Goal: Browse casually

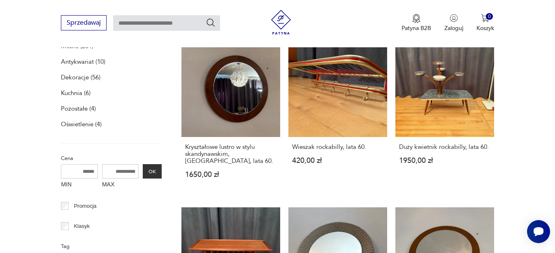
scroll to position [280, 0]
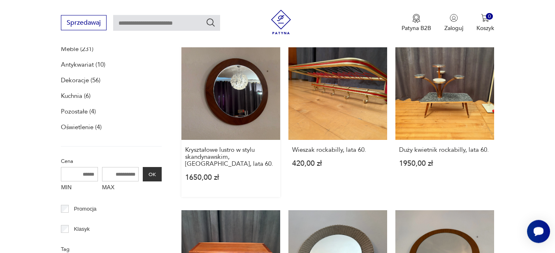
click at [239, 125] on link "Kryształowe lustro w stylu skandynawskim, [GEOGRAPHIC_DATA], lata 60. 1650,00 zł" at bounding box center [230, 119] width 99 height 156
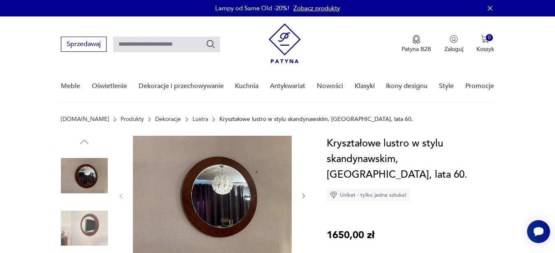
click at [304, 197] on icon "button" at bounding box center [303, 196] width 7 height 7
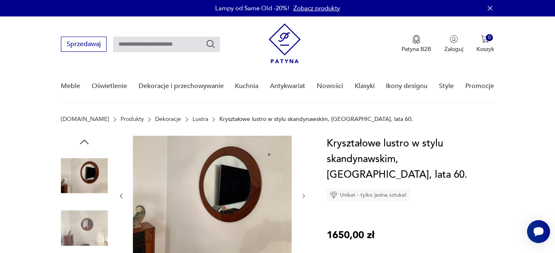
click at [304, 197] on icon "button" at bounding box center [303, 196] width 7 height 7
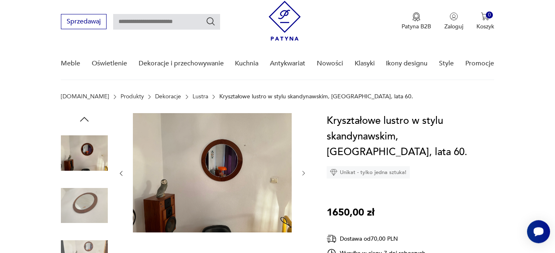
scroll to position [79, 0]
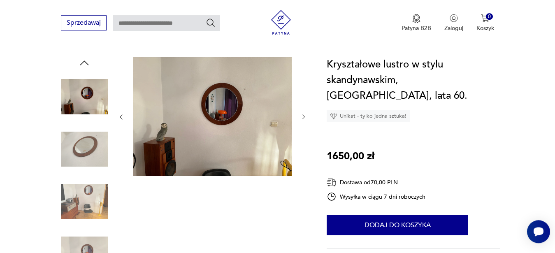
click at [302, 116] on icon "button" at bounding box center [303, 117] width 7 height 7
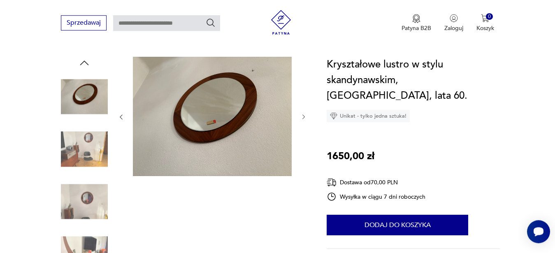
click at [302, 116] on icon "button" at bounding box center [303, 117] width 7 height 7
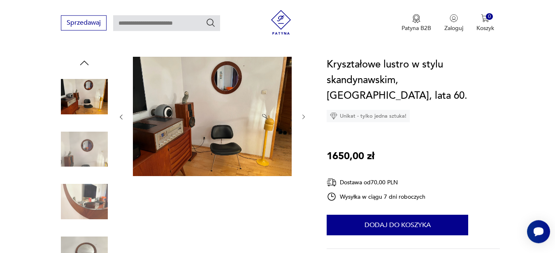
click at [302, 116] on icon "button" at bounding box center [303, 117] width 7 height 7
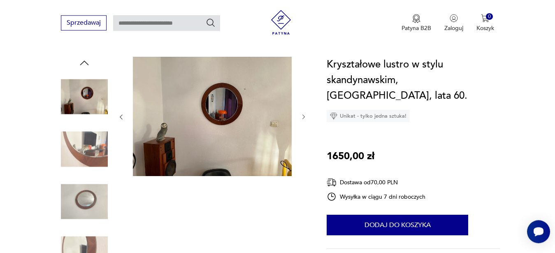
click at [302, 116] on icon "button" at bounding box center [303, 117] width 7 height 7
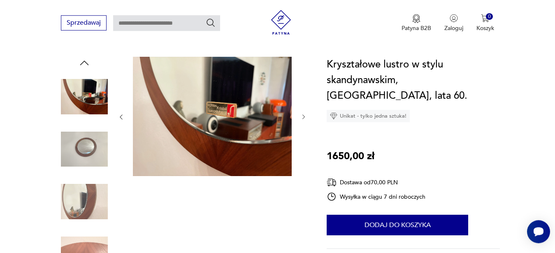
click at [302, 116] on icon "button" at bounding box center [303, 117] width 7 height 7
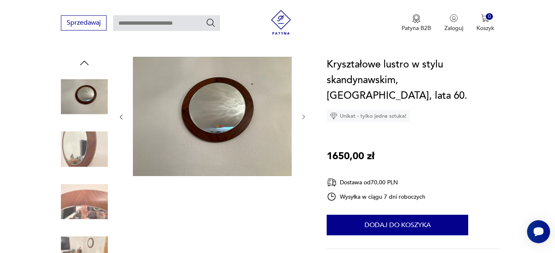
click at [302, 116] on icon "button" at bounding box center [303, 117] width 7 height 7
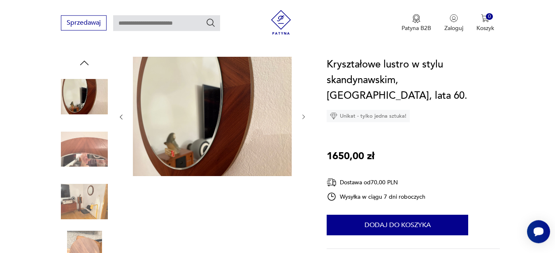
click at [302, 116] on icon "button" at bounding box center [303, 117] width 7 height 7
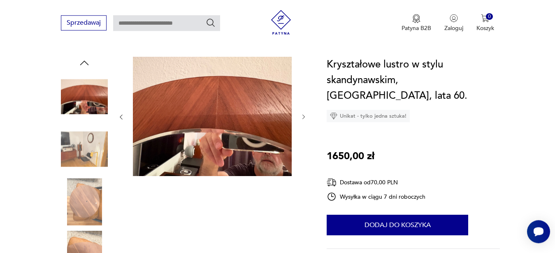
click at [302, 116] on icon "button" at bounding box center [303, 117] width 7 height 7
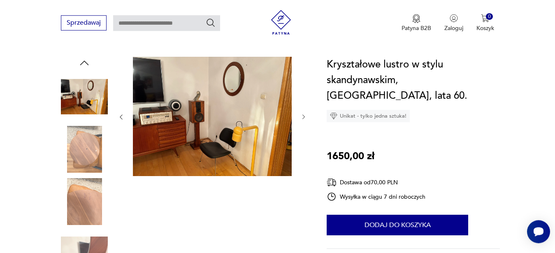
click at [302, 116] on icon "button" at bounding box center [303, 117] width 7 height 7
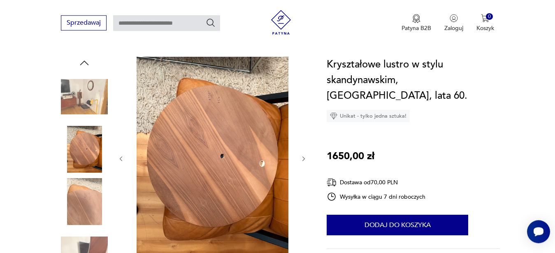
click at [305, 159] on icon "button" at bounding box center [303, 159] width 7 height 7
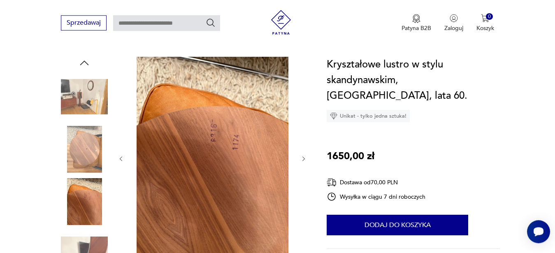
click at [305, 159] on icon "button" at bounding box center [303, 159] width 7 height 7
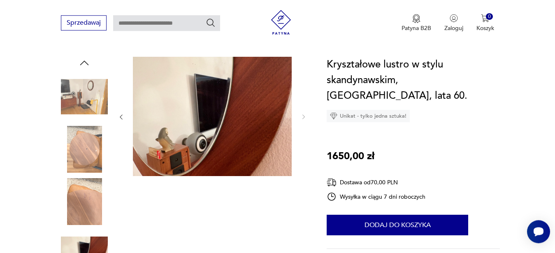
click at [305, 159] on div at bounding box center [212, 117] width 189 height 121
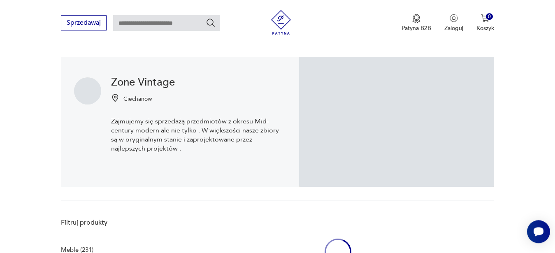
scroll to position [243, 0]
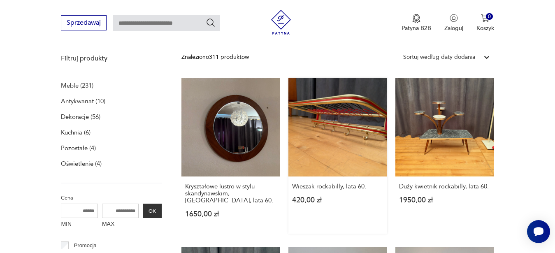
click at [338, 142] on link "Wieszak rockabilly, lata 60. 420,00 zł" at bounding box center [337, 156] width 99 height 156
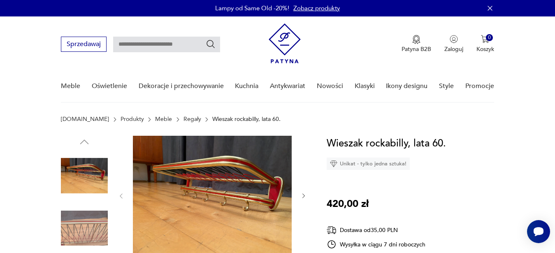
click at [303, 197] on icon "button" at bounding box center [303, 196] width 7 height 7
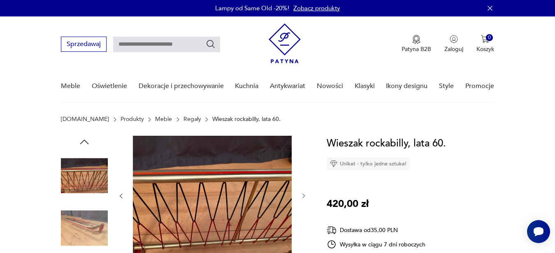
click at [303, 197] on icon "button" at bounding box center [303, 196] width 7 height 7
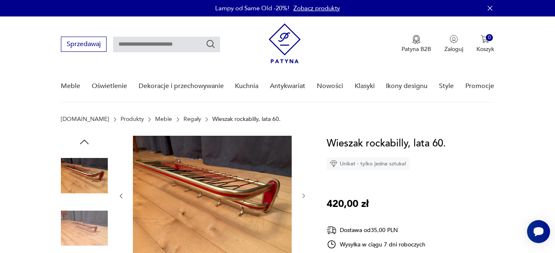
click at [303, 197] on icon "button" at bounding box center [303, 196] width 7 height 7
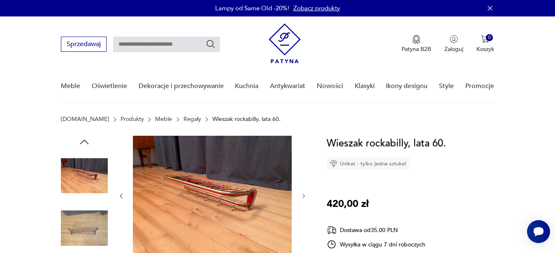
click at [303, 197] on icon "button" at bounding box center [303, 196] width 7 height 7
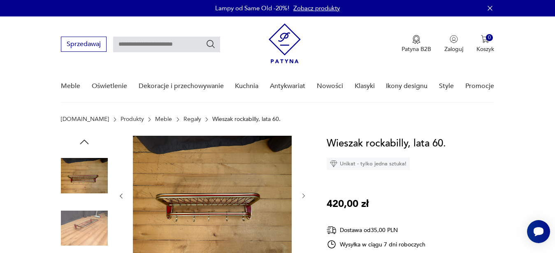
click at [303, 197] on icon "button" at bounding box center [303, 196] width 7 height 7
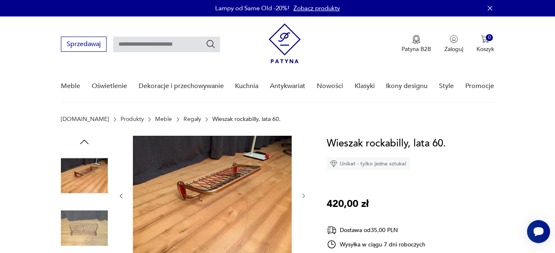
click at [303, 197] on icon "button" at bounding box center [303, 196] width 7 height 7
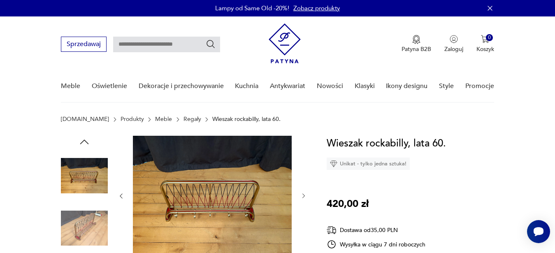
click at [303, 197] on icon "button" at bounding box center [303, 196] width 7 height 7
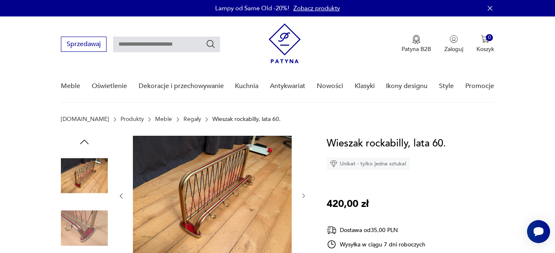
click at [303, 197] on icon "button" at bounding box center [303, 196] width 7 height 7
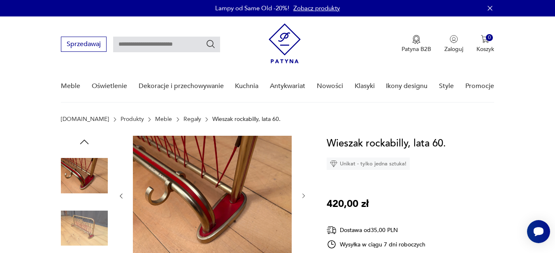
click at [303, 197] on icon "button" at bounding box center [303, 196] width 7 height 7
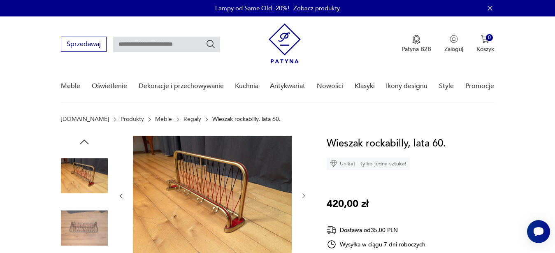
click at [303, 197] on icon "button" at bounding box center [303, 196] width 7 height 7
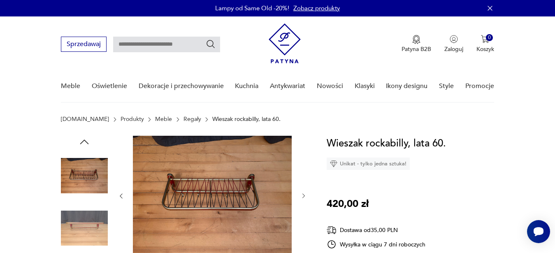
click at [303, 197] on icon "button" at bounding box center [303, 196] width 7 height 7
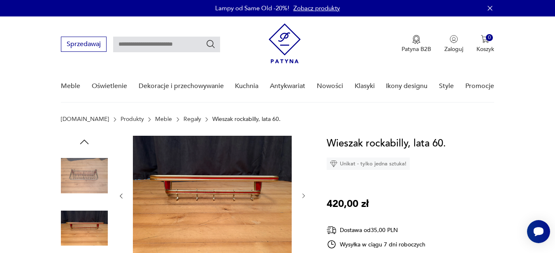
click at [303, 197] on icon "button" at bounding box center [303, 196] width 7 height 7
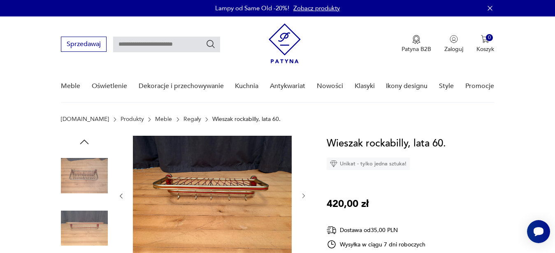
click at [303, 197] on icon "button" at bounding box center [303, 196] width 7 height 7
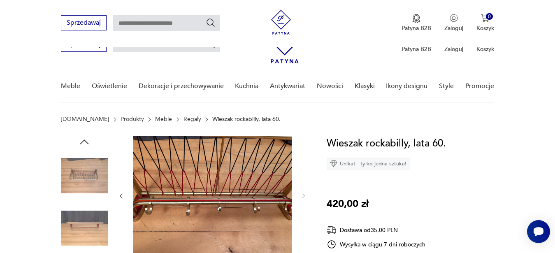
scroll to position [126, 0]
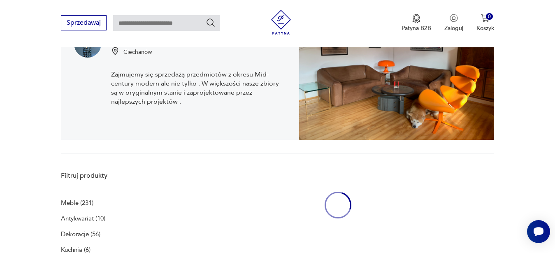
scroll to position [232, 0]
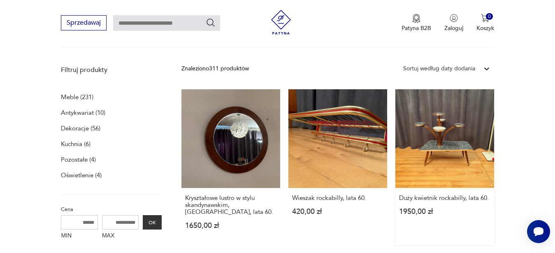
click at [473, 154] on link "Duży kwietnik rockabilly, lata 60. 1950,00 zł" at bounding box center [444, 167] width 99 height 156
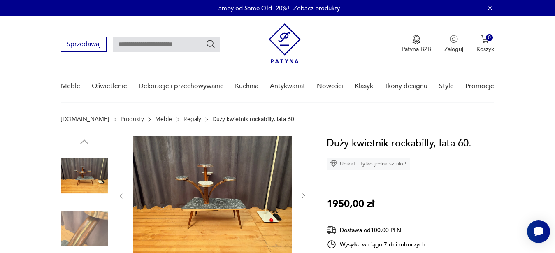
click at [87, 223] on img at bounding box center [84, 228] width 47 height 47
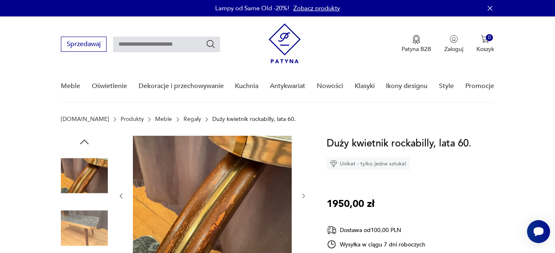
click at [305, 198] on icon "button" at bounding box center [303, 196] width 7 height 7
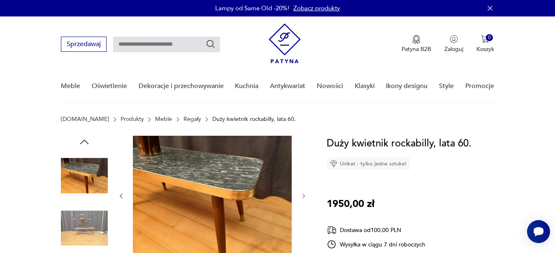
click at [305, 198] on icon "button" at bounding box center [303, 196] width 7 height 7
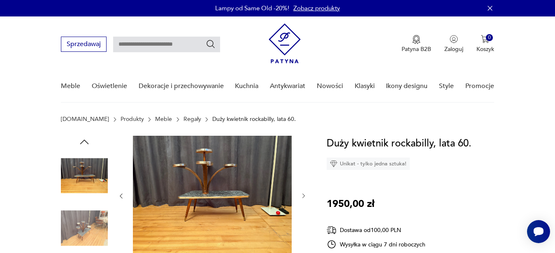
click at [305, 198] on icon "button" at bounding box center [303, 196] width 7 height 7
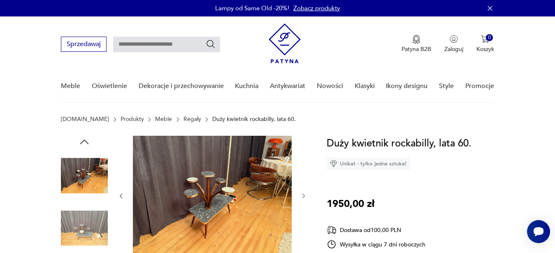
click at [305, 198] on icon "button" at bounding box center [303, 196] width 7 height 7
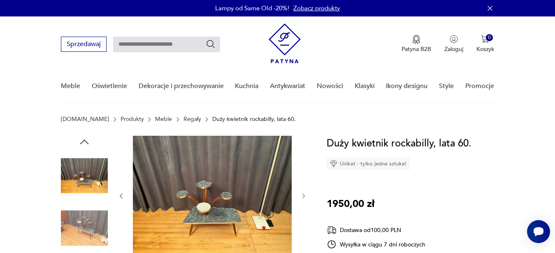
click at [305, 198] on icon "button" at bounding box center [303, 196] width 7 height 7
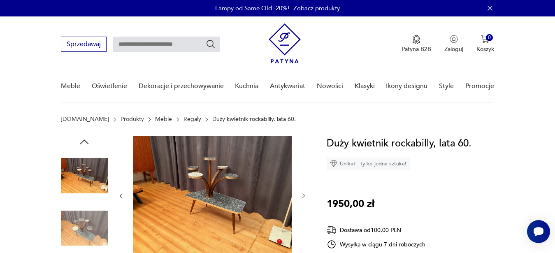
click at [305, 198] on icon "button" at bounding box center [303, 196] width 7 height 7
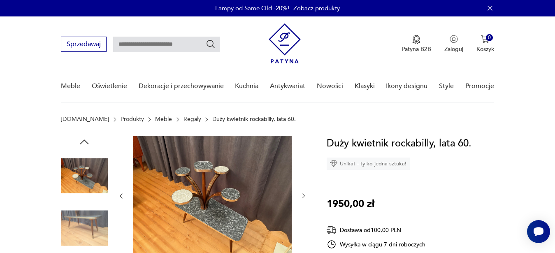
click at [305, 198] on icon "button" at bounding box center [303, 196] width 7 height 7
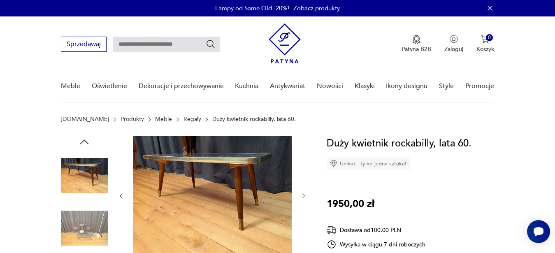
click at [305, 198] on icon "button" at bounding box center [303, 196] width 7 height 7
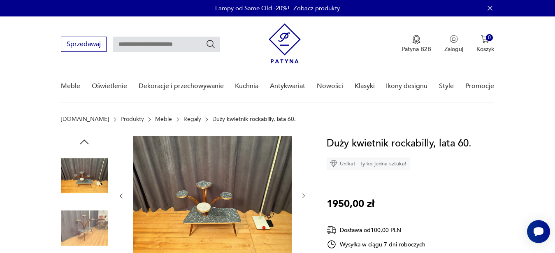
click at [305, 198] on icon "button" at bounding box center [303, 196] width 7 height 7
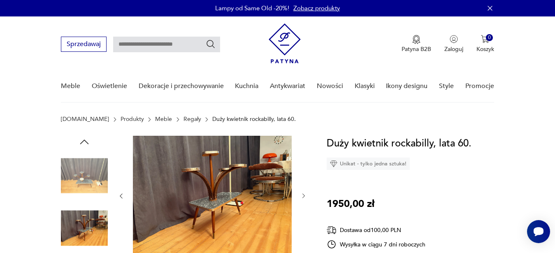
click at [305, 198] on icon "button" at bounding box center [303, 196] width 7 height 7
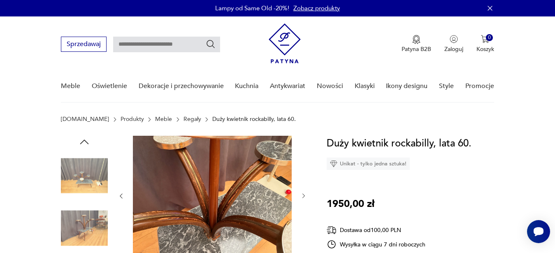
click at [305, 198] on icon "button" at bounding box center [303, 196] width 7 height 7
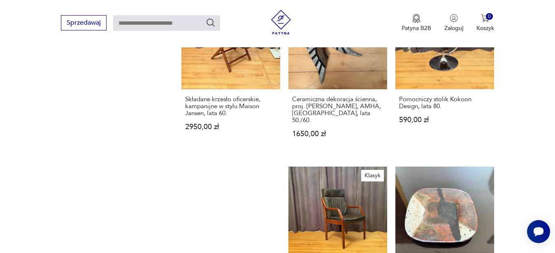
scroll to position [1364, 0]
